Goal: Task Accomplishment & Management: Use online tool/utility

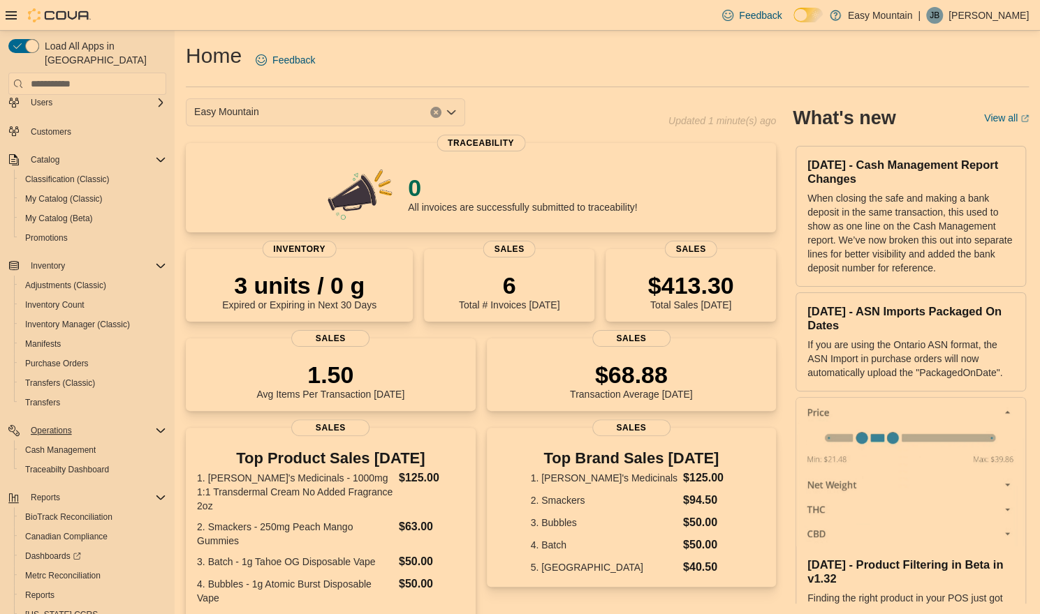
scroll to position [84, 0]
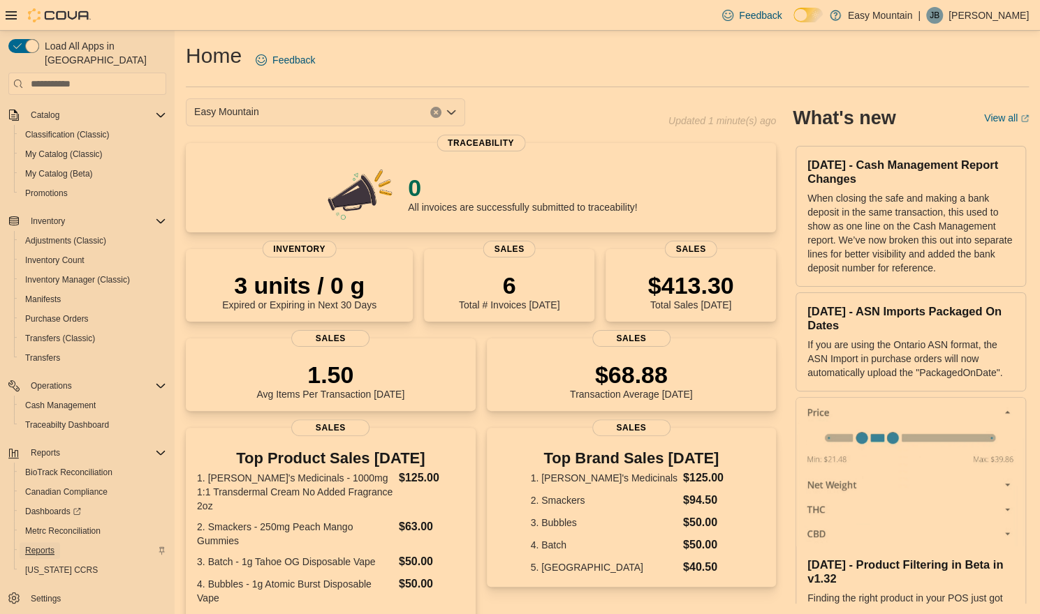
click at [45, 542] on span "Reports" at bounding box center [39, 550] width 29 height 17
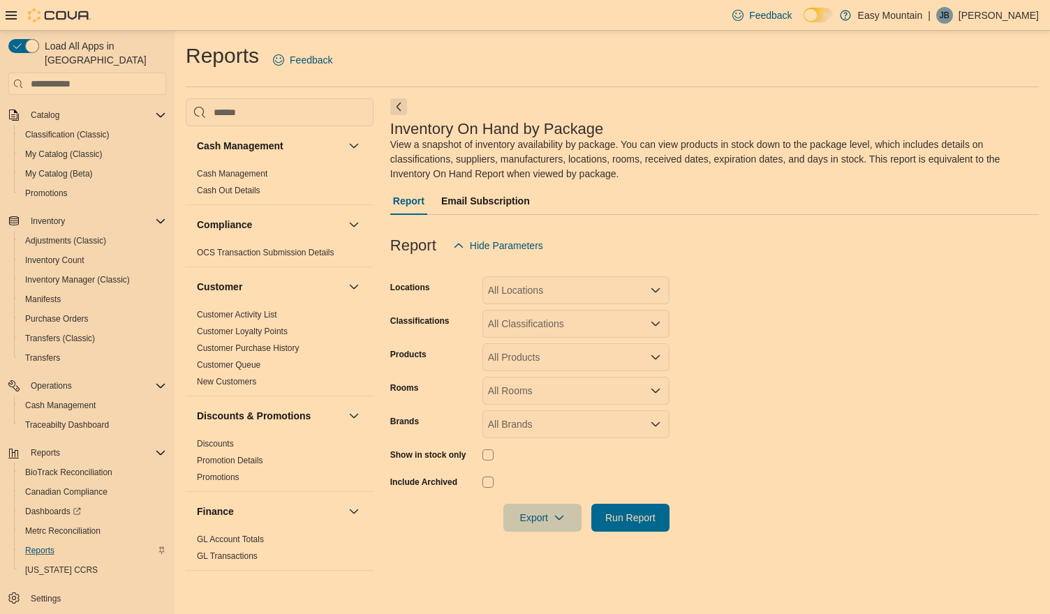
click at [525, 288] on div "All Locations" at bounding box center [575, 290] width 187 height 28
click at [532, 320] on span "Easy Mountain" at bounding box center [537, 314] width 65 height 14
click at [531, 320] on span "[STREET_ADDRESS]" at bounding box center [560, 314] width 96 height 14
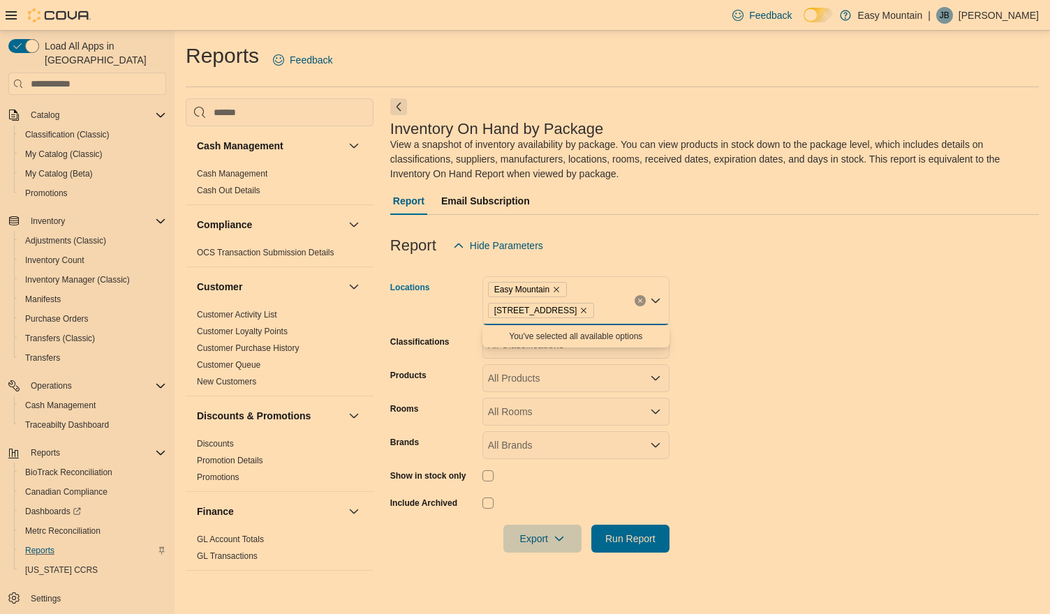
click at [824, 323] on form "Locations Easy Mountain [STREET_ADDRESS] Combo box. Selected. [GEOGRAPHIC_DATA]…" at bounding box center [714, 406] width 649 height 293
click at [528, 343] on div "All Classifications" at bounding box center [575, 345] width 187 height 28
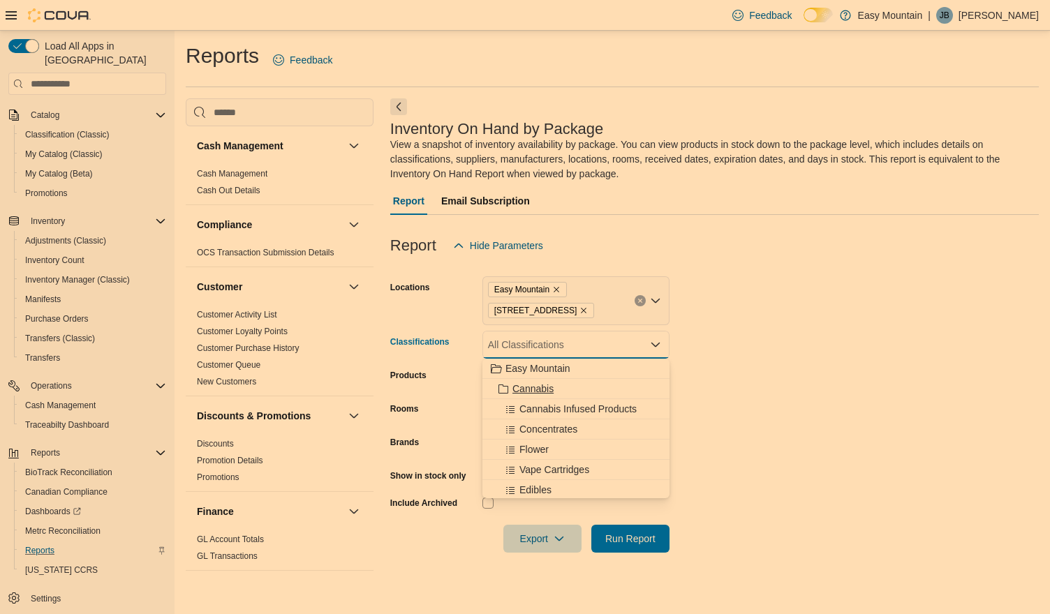
click at [540, 390] on span "Cannabis" at bounding box center [532, 389] width 41 height 14
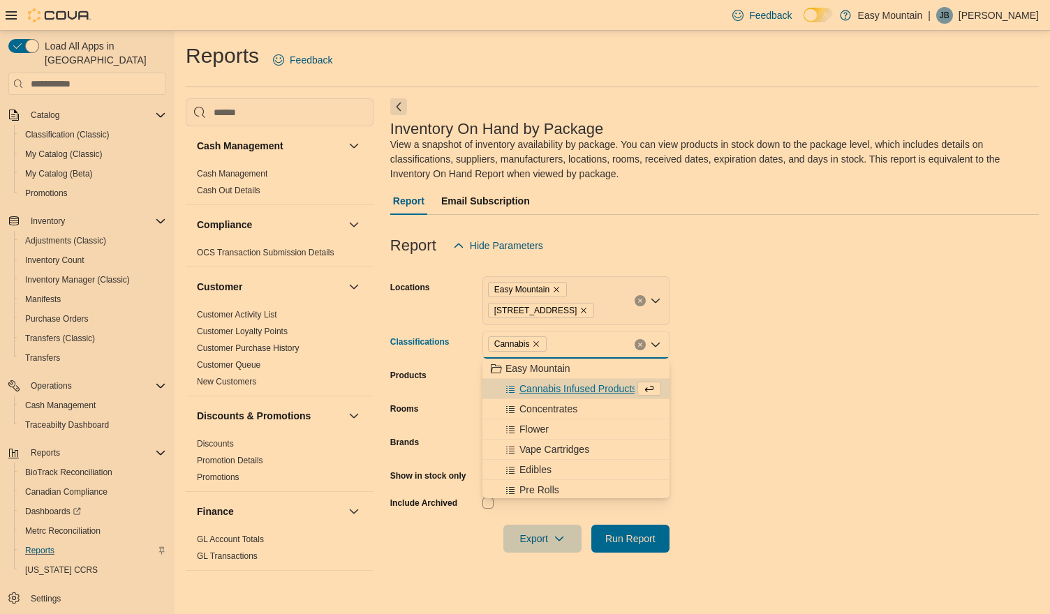
click at [709, 379] on form "Locations Easy Mountain [STREET_ADDRESS] Classifications Cannabis Combo box. Se…" at bounding box center [714, 406] width 649 height 293
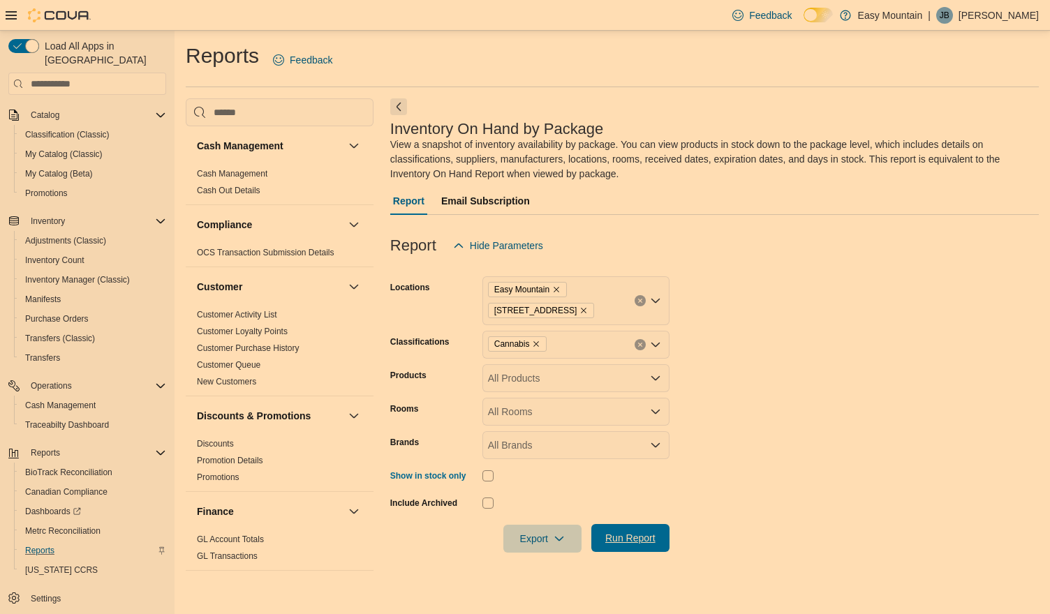
click at [636, 533] on span "Run Report" at bounding box center [630, 538] width 50 height 14
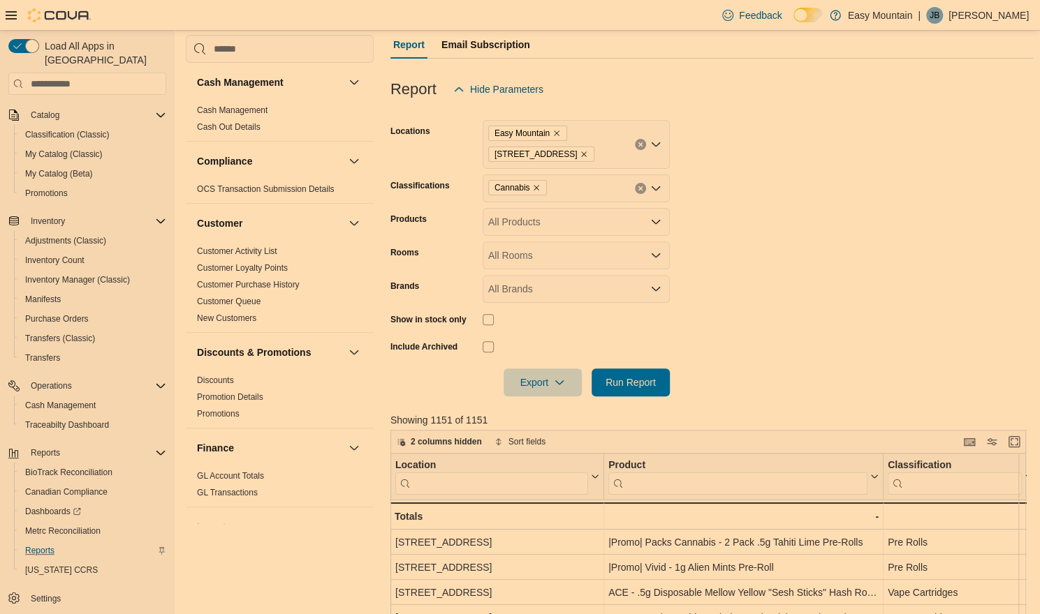
scroll to position [209, 0]
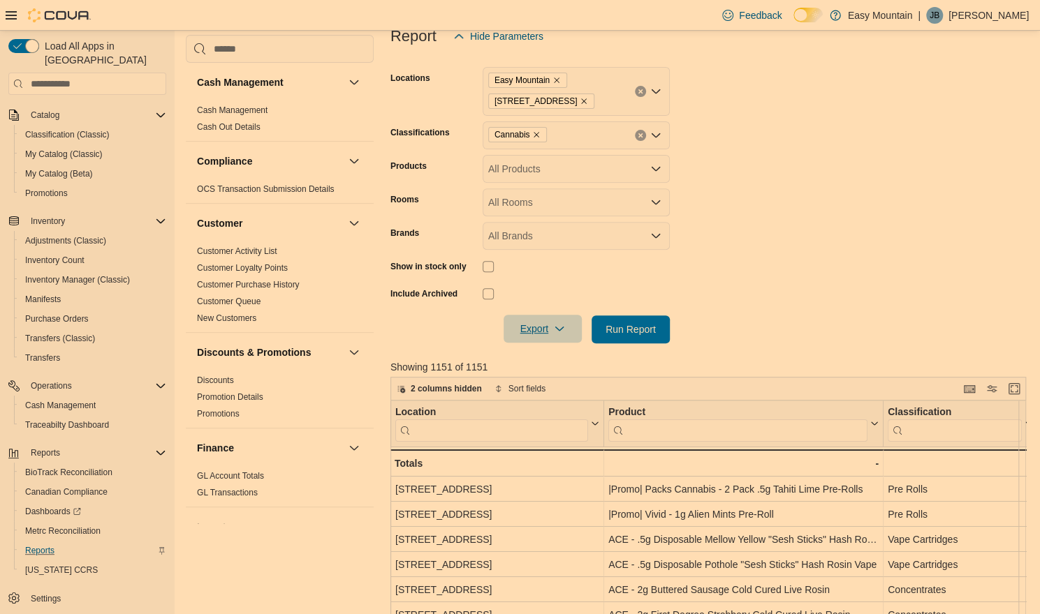
click at [563, 323] on span "Export" at bounding box center [542, 329] width 61 height 28
click at [561, 352] on span "Export to Excel" at bounding box center [544, 357] width 63 height 11
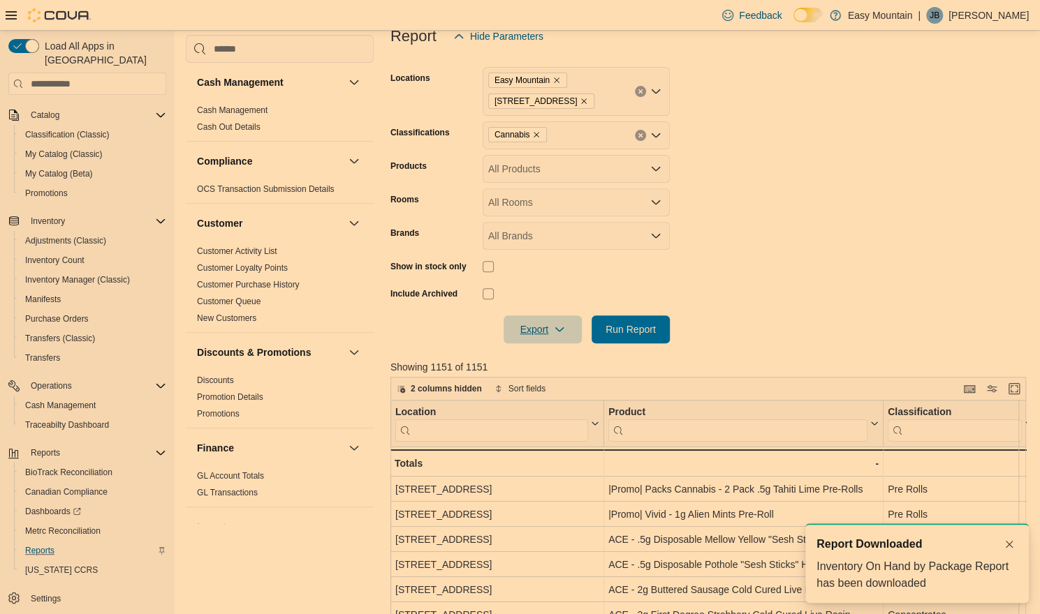
scroll to position [0, 0]
